Goal: Information Seeking & Learning: Learn about a topic

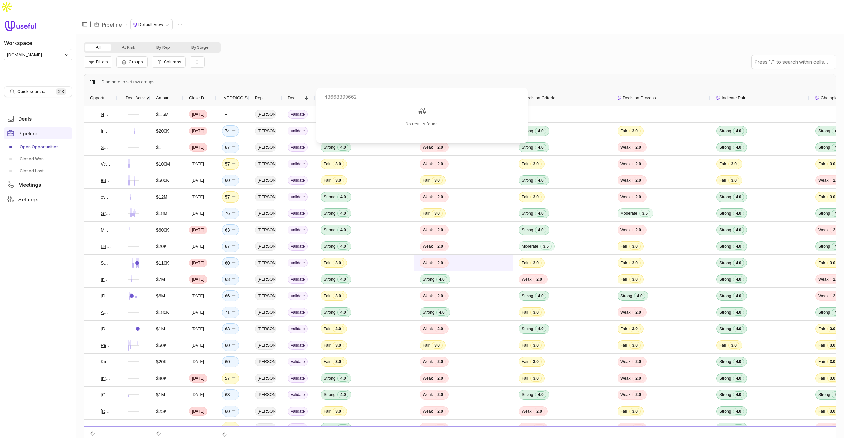
type input "43668399662"
drag, startPoint x: 278, startPoint y: 43, endPoint x: 242, endPoint y: 75, distance: 48.6
click at [277, 53] on div "Filters Groups Columns" at bounding box center [460, 62] width 752 height 18
click at [103, 176] on link "eBay Inc. - Outbound" at bounding box center [106, 180] width 11 height 8
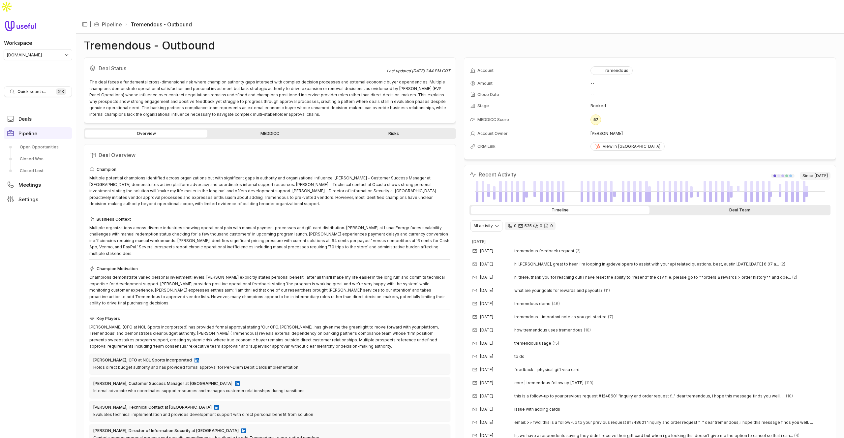
click at [723, 206] on div "Deal Team" at bounding box center [740, 210] width 179 height 8
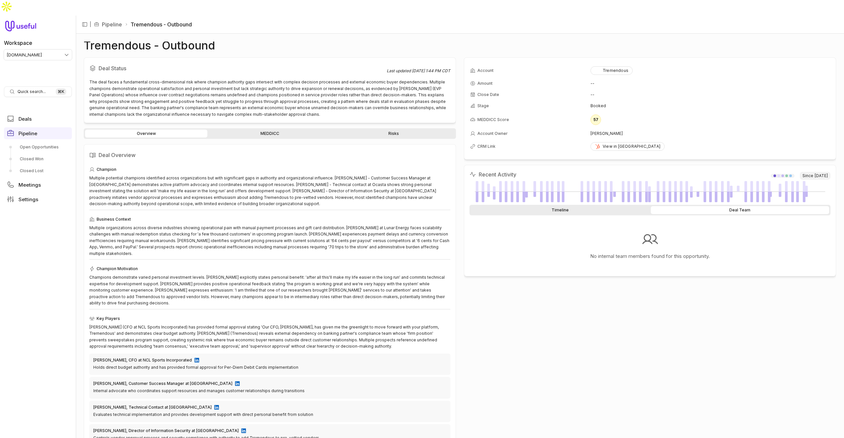
click at [624, 206] on div "Timeline" at bounding box center [560, 210] width 179 height 8
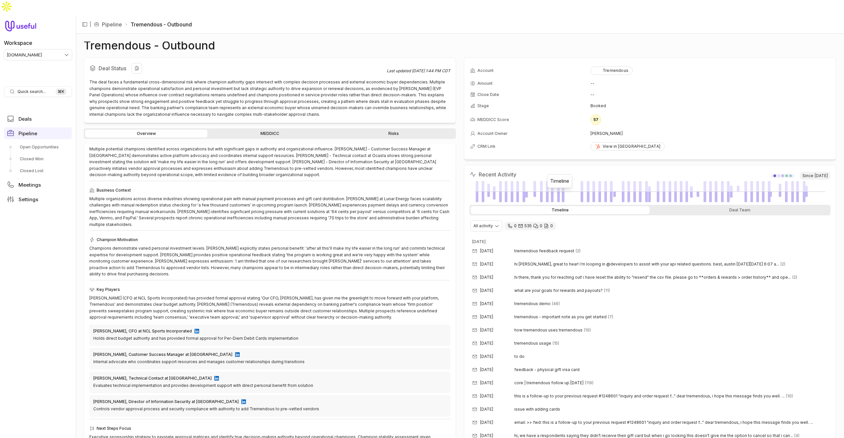
click at [107, 79] on div "The deal faces a fundamental cross-dimensional risk where champion authority ga…" at bounding box center [269, 98] width 361 height 39
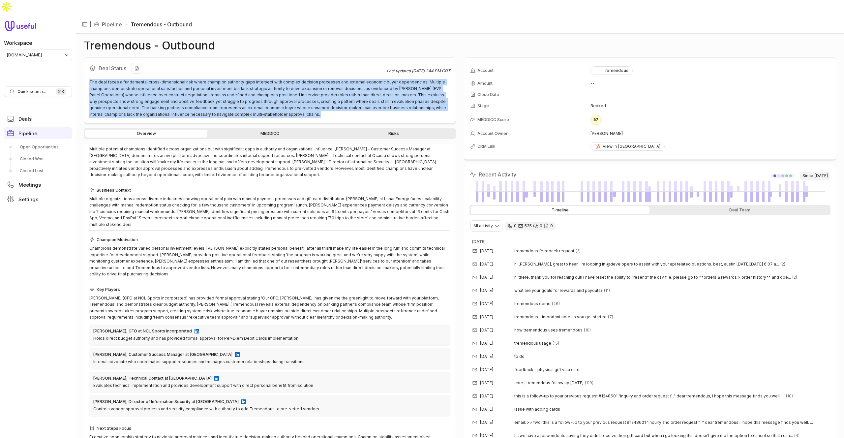
click at [107, 79] on div "The deal faces a fundamental cross-dimensional risk where champion authority ga…" at bounding box center [269, 98] width 361 height 39
click at [108, 79] on div "The deal faces a fundamental cross-dimensional risk where champion authority ga…" at bounding box center [269, 98] width 361 height 39
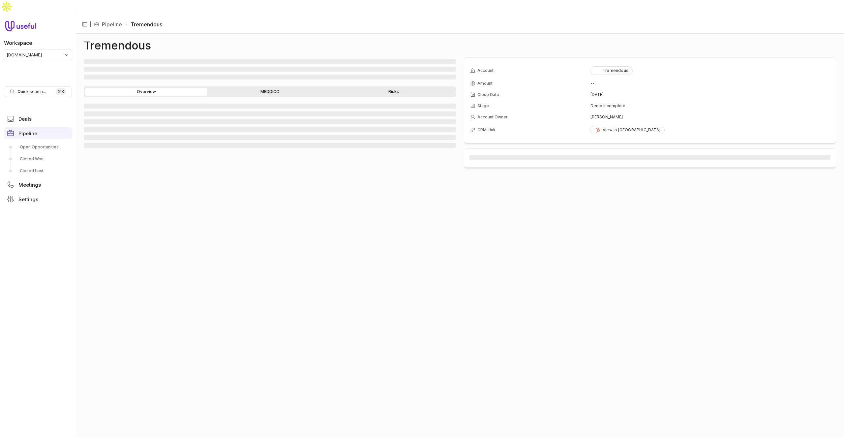
click at [573, 42] on div "Tremendous" at bounding box center [460, 46] width 752 height 8
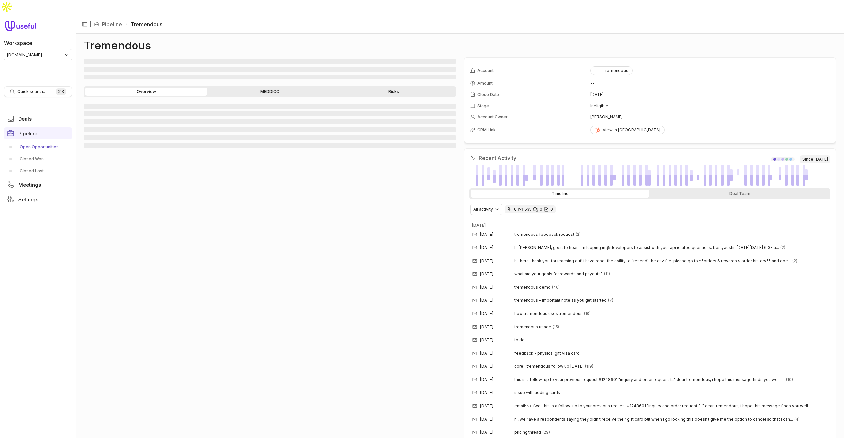
click at [41, 142] on link "Open Opportunities" at bounding box center [38, 147] width 68 height 11
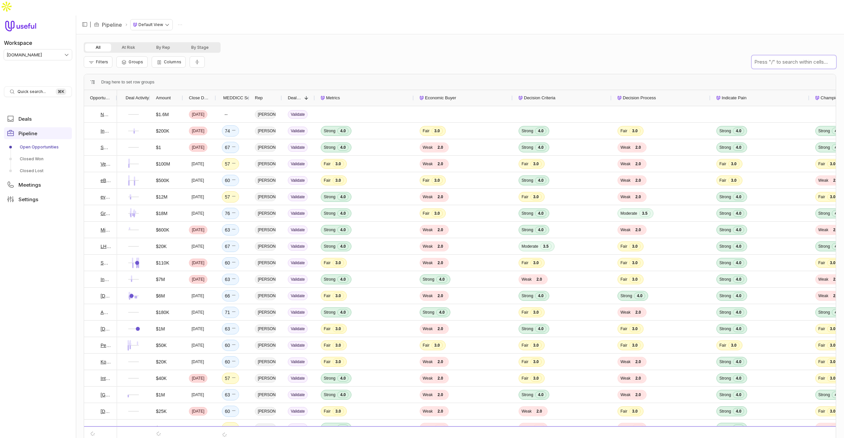
click at [785, 55] on input "text" at bounding box center [794, 61] width 84 height 13
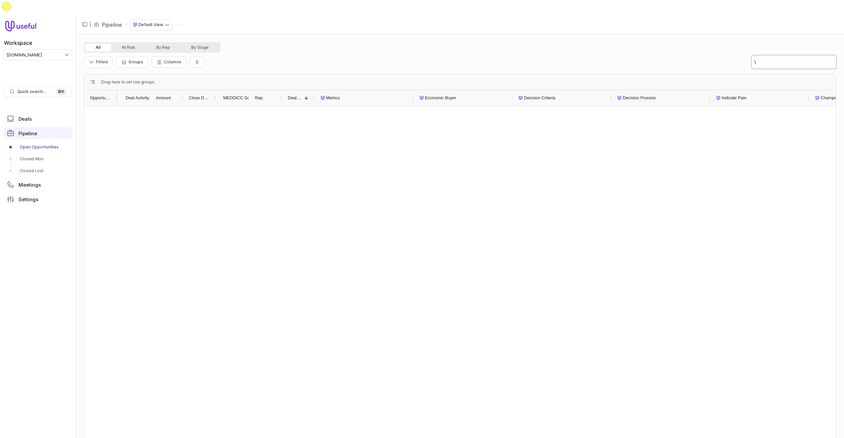
type input "\"
click at [447, 74] on div "Drag here to set row groups" at bounding box center [460, 82] width 752 height 16
click at [114, 83] on button "Add filter" at bounding box center [106, 81] width 35 height 9
click at [115, 88] on div "**********" at bounding box center [189, 81] width 200 height 19
drag, startPoint x: 226, startPoint y: 88, endPoint x: 228, endPoint y: 79, distance: 9.3
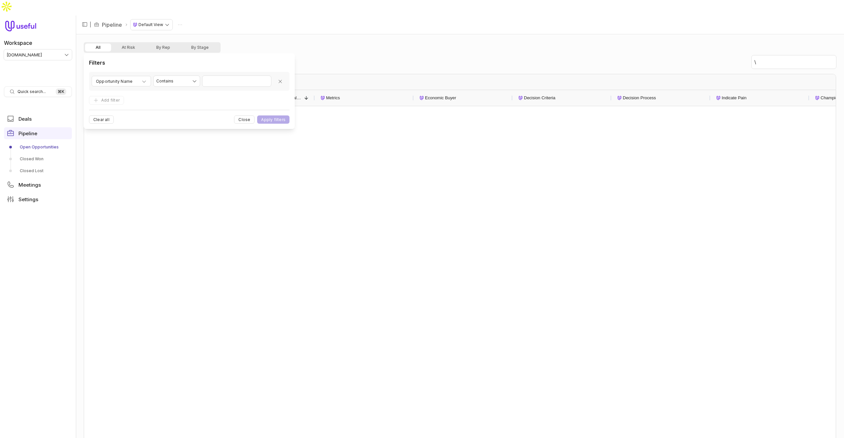
click at [226, 88] on div "**********" at bounding box center [189, 81] width 200 height 19
click at [228, 79] on input "Value" at bounding box center [236, 81] width 69 height 11
type input "**********"
click at [257, 115] on button "Apply filters" at bounding box center [273, 119] width 32 height 8
click at [775, 55] on input "\" at bounding box center [794, 61] width 84 height 13
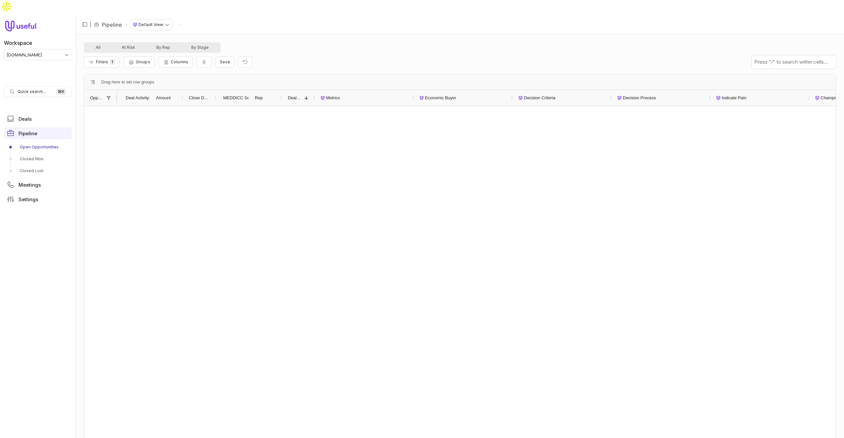
click at [385, 56] on div "All At Risk By Rep By Stage Filters 1 Groups Columns Save Drag here to set row …" at bounding box center [460, 243] width 752 height 403
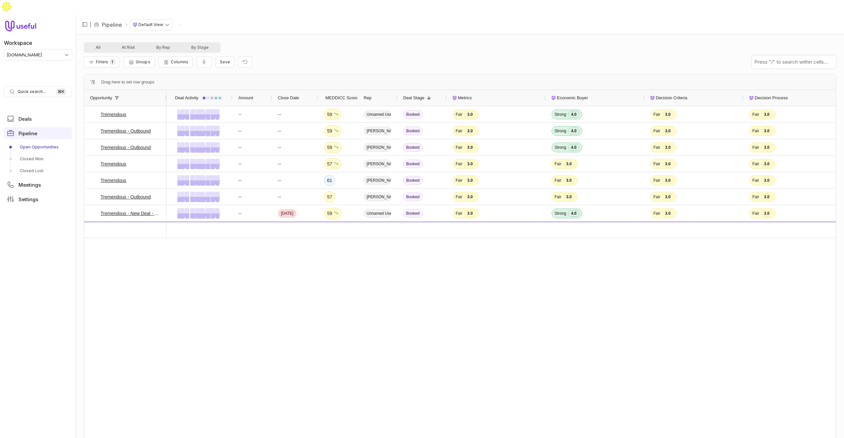
click at [346, 53] on div "Filters 1 Groups Columns Save" at bounding box center [460, 62] width 752 height 18
click at [466, 280] on div "-- -- 59 Unnamed User Booked Fair 3.0 Strong 4.0 Fair 3.0 Fair 3.0 Fair 3.0 -- …" at bounding box center [501, 274] width 669 height 336
click at [174, 59] on span "Columns" at bounding box center [179, 61] width 17 height 5
type input "**"
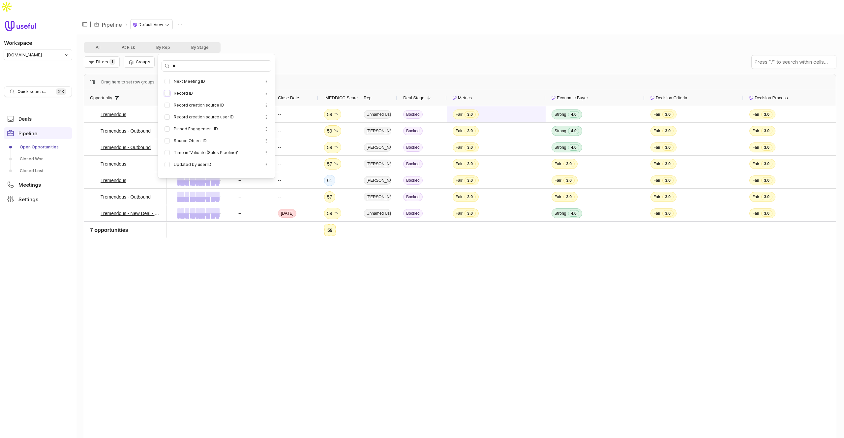
drag, startPoint x: 166, startPoint y: 92, endPoint x: 448, endPoint y: 99, distance: 282.0
click at [166, 93] on button "Record ID" at bounding box center [167, 93] width 5 height 5
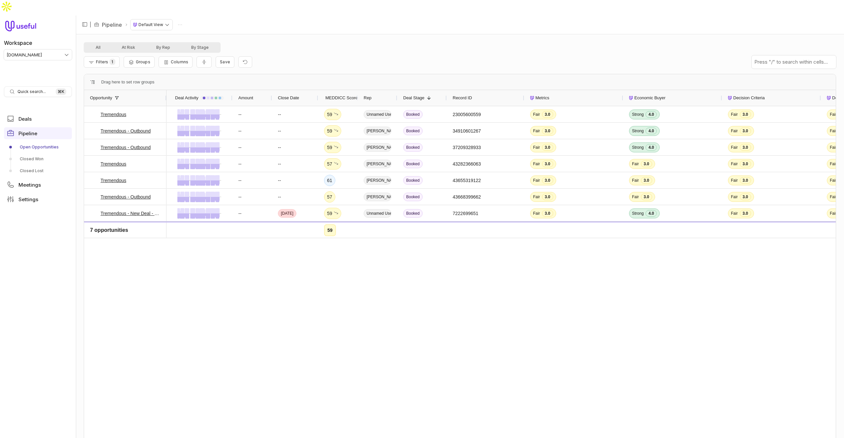
drag, startPoint x: 485, startPoint y: 81, endPoint x: 523, endPoint y: 80, distance: 38.0
click at [523, 90] on div at bounding box center [524, 98] width 3 height 16
